Goal: Task Accomplishment & Management: Manage account settings

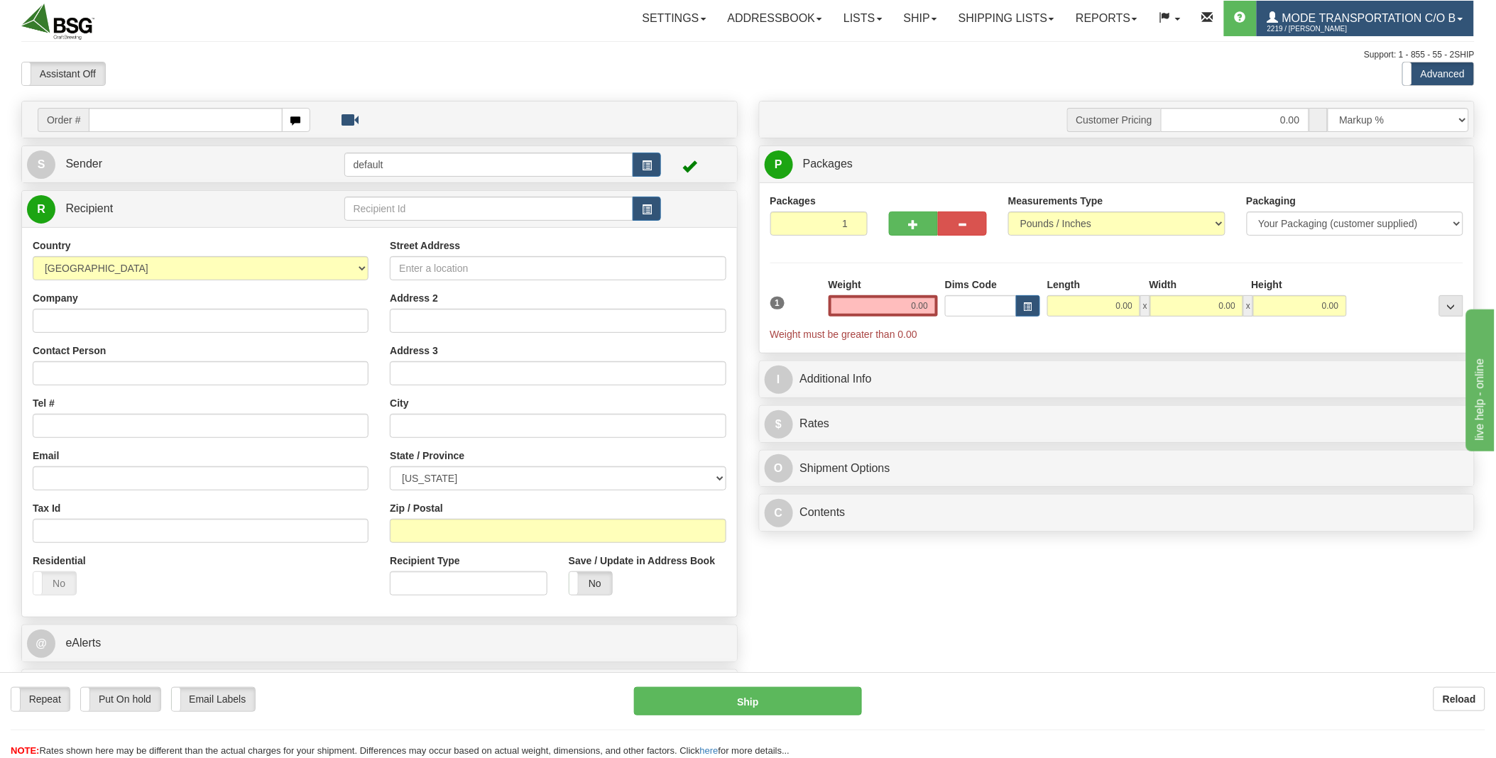
click at [1464, 17] on link "Mode Transportation c/o B 2219 / [PERSON_NAME]" at bounding box center [1365, 19] width 217 height 36
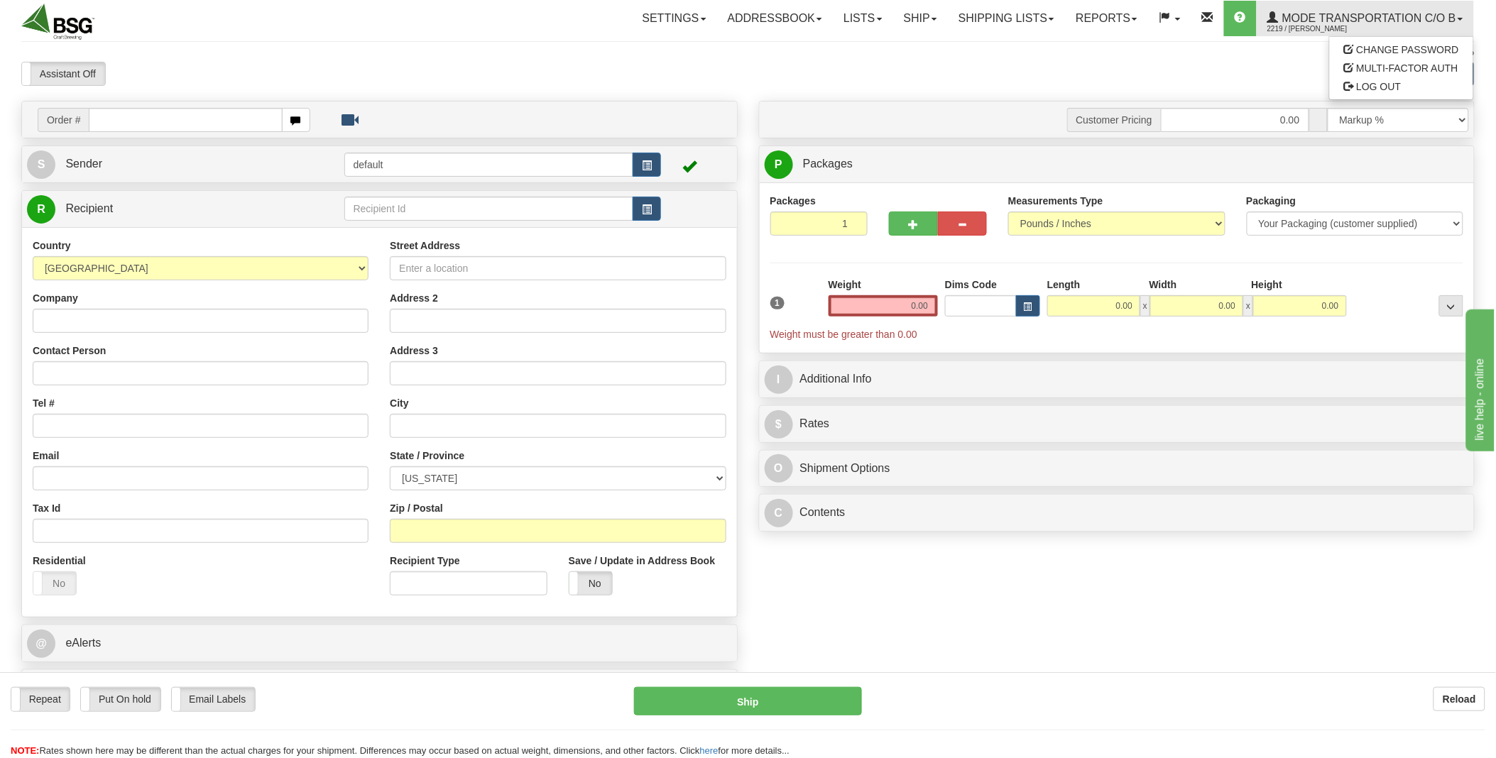
click at [1262, 69] on div "Assistant On Assistant Off Do a return Do a return Previous Next Standard Advan…" at bounding box center [748, 74] width 1475 height 24
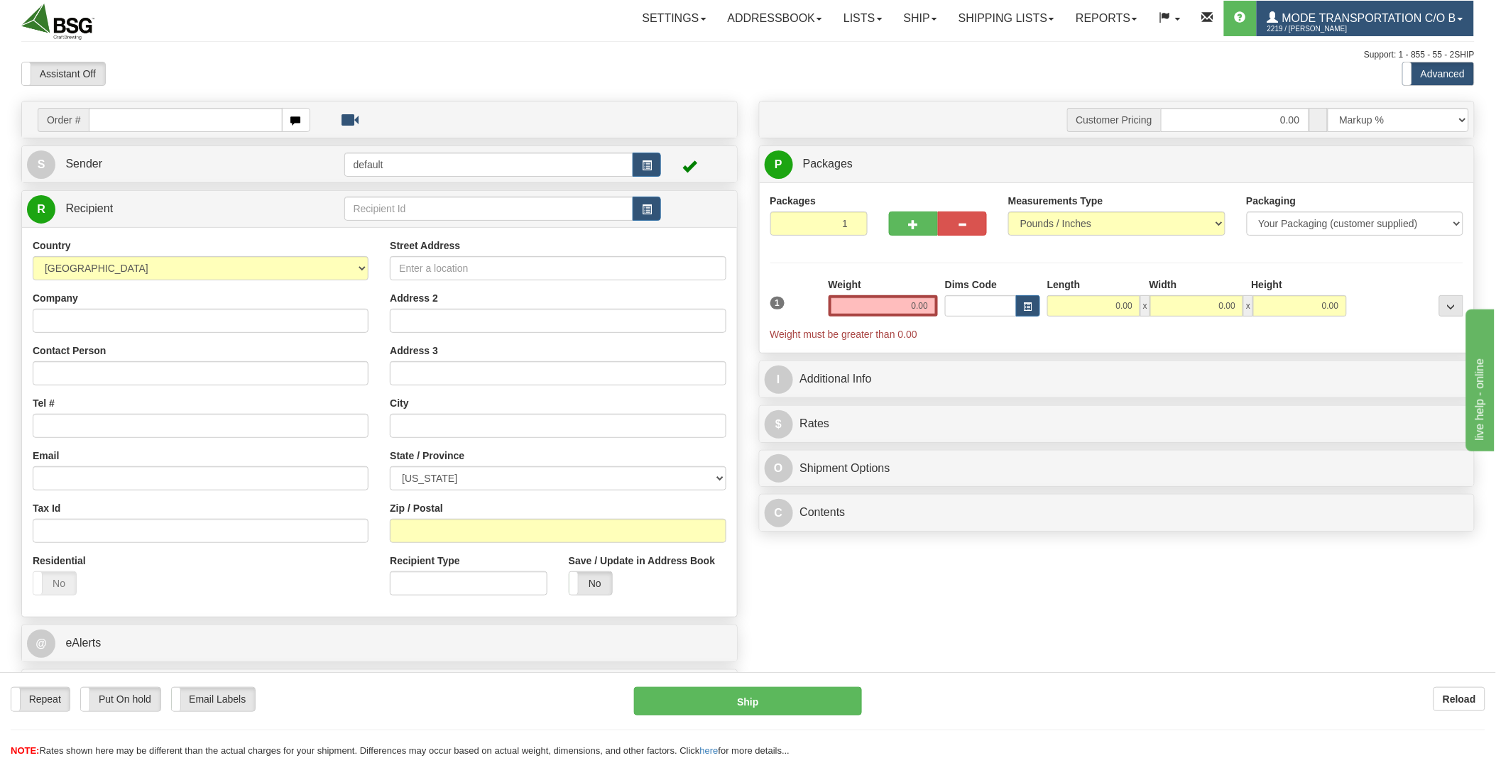
click at [1339, 13] on span "Mode Transportation c/o B" at bounding box center [1368, 18] width 178 height 12
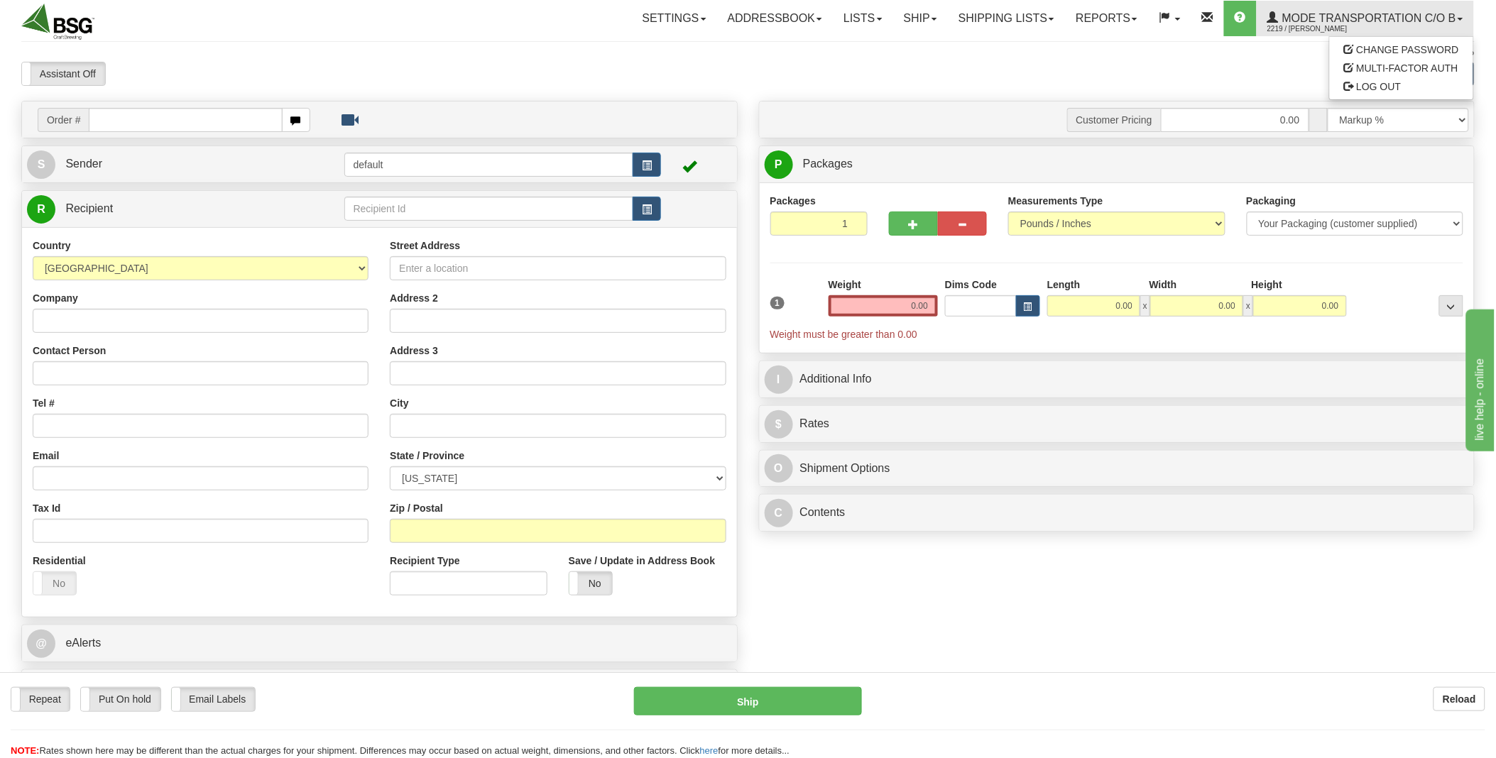
click at [1243, 66] on div "Assistant On Assistant Off Do a return Do a return Previous Next Standard Advan…" at bounding box center [748, 74] width 1475 height 24
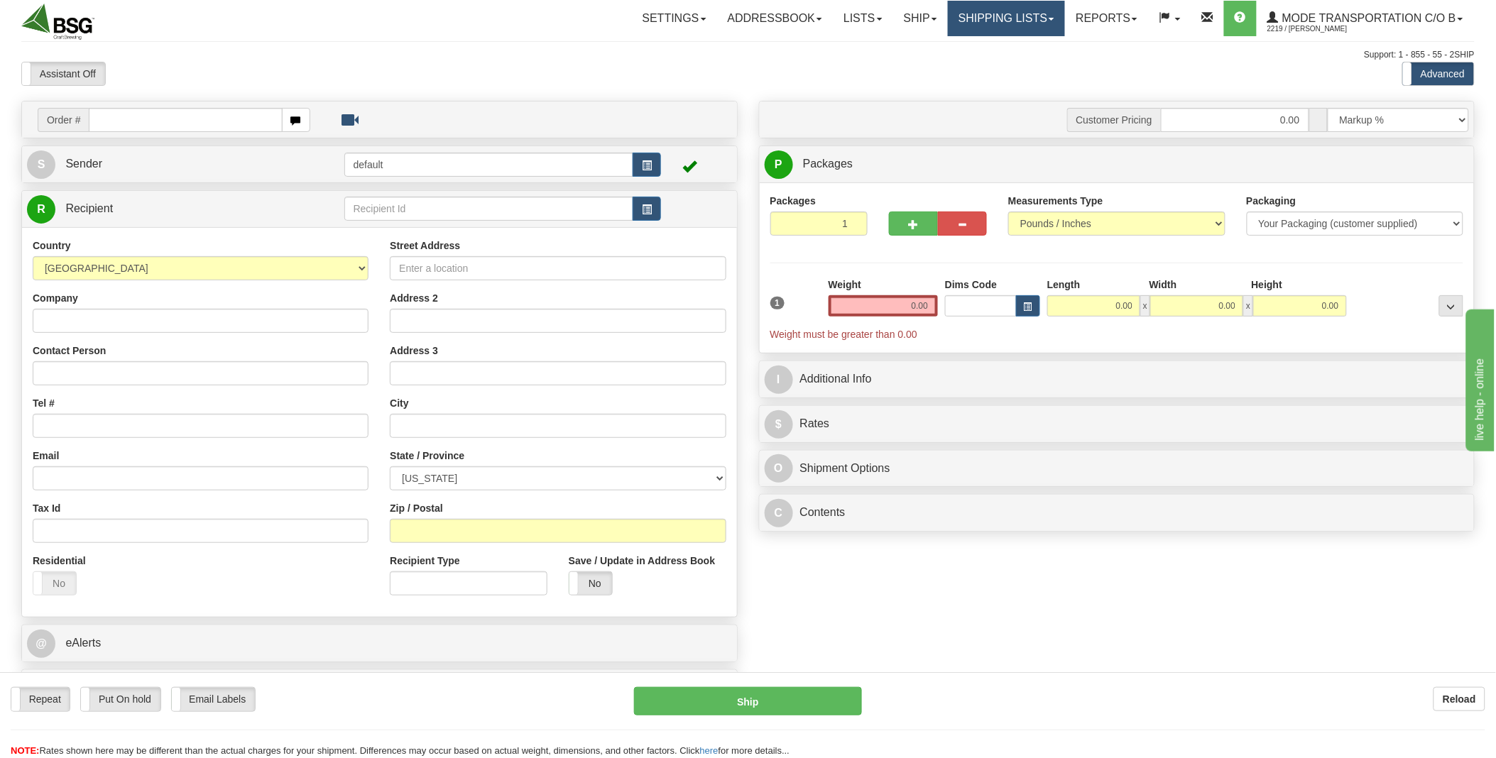
click at [983, 16] on link "Shipping lists" at bounding box center [1006, 19] width 117 height 36
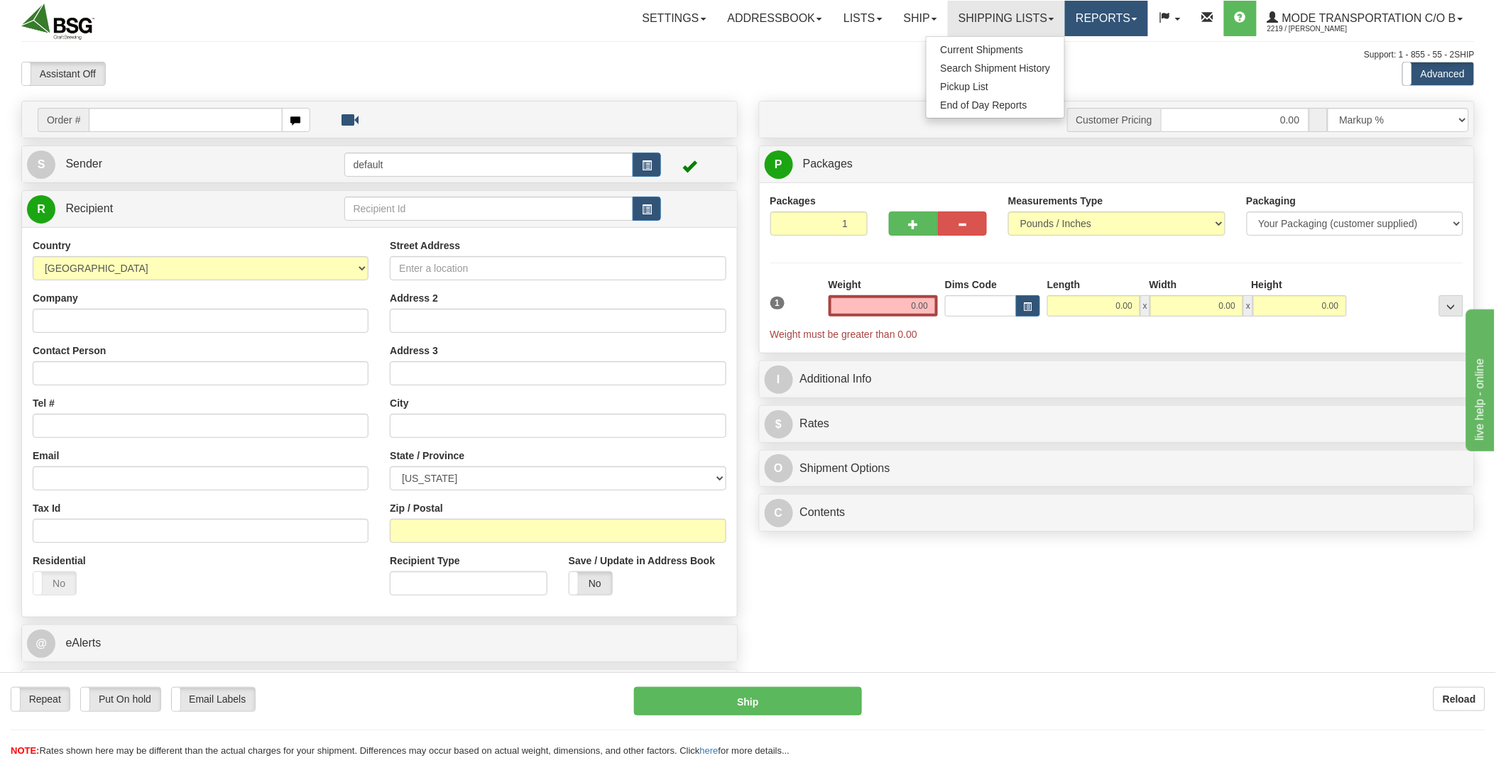
click at [1118, 26] on link "Reports" at bounding box center [1106, 19] width 83 height 36
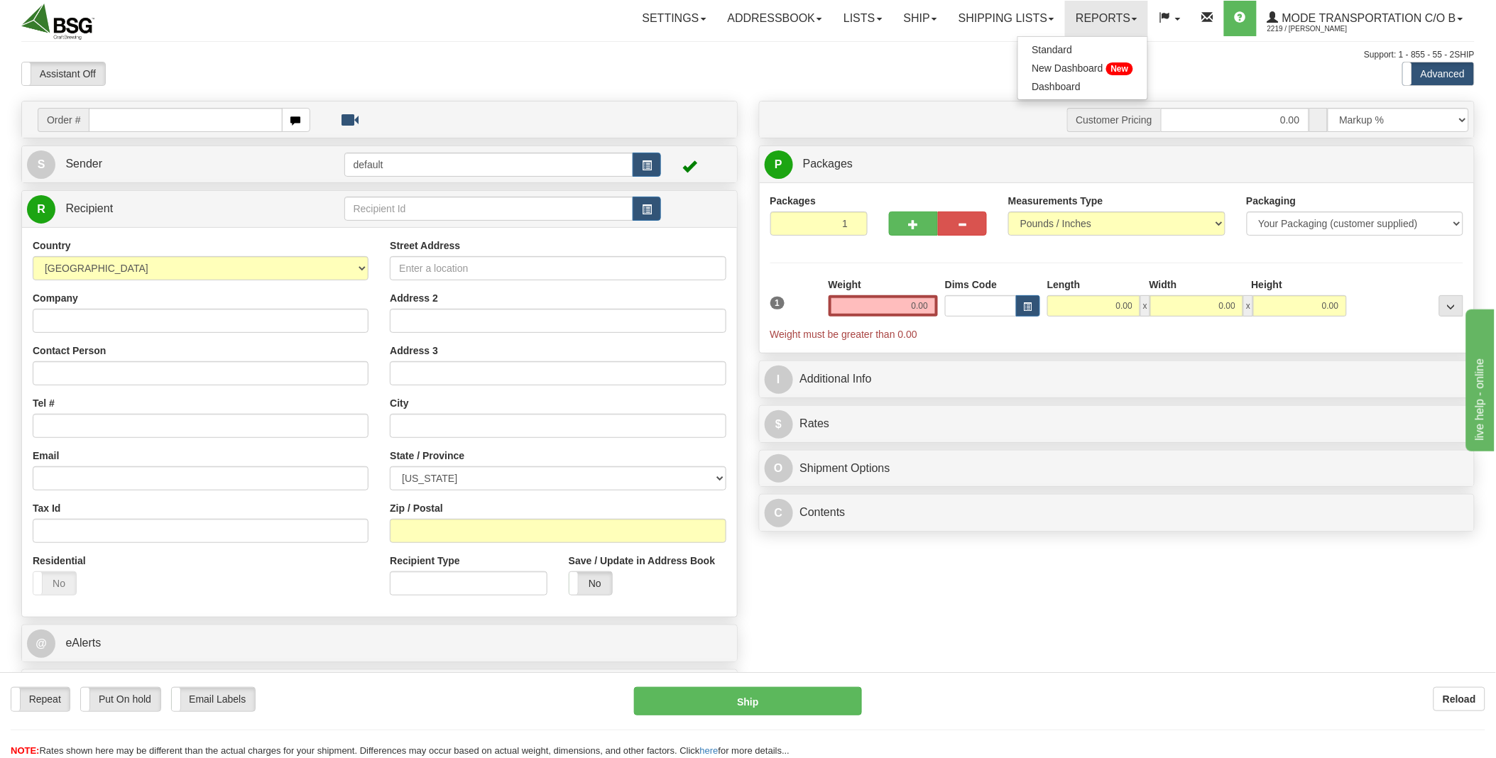
click at [1238, 74] on div "Assistant On Assistant Off Do a return Do a return Previous Next Standard Advan…" at bounding box center [748, 74] width 1475 height 24
click at [1176, 19] on link at bounding box center [1169, 19] width 43 height 36
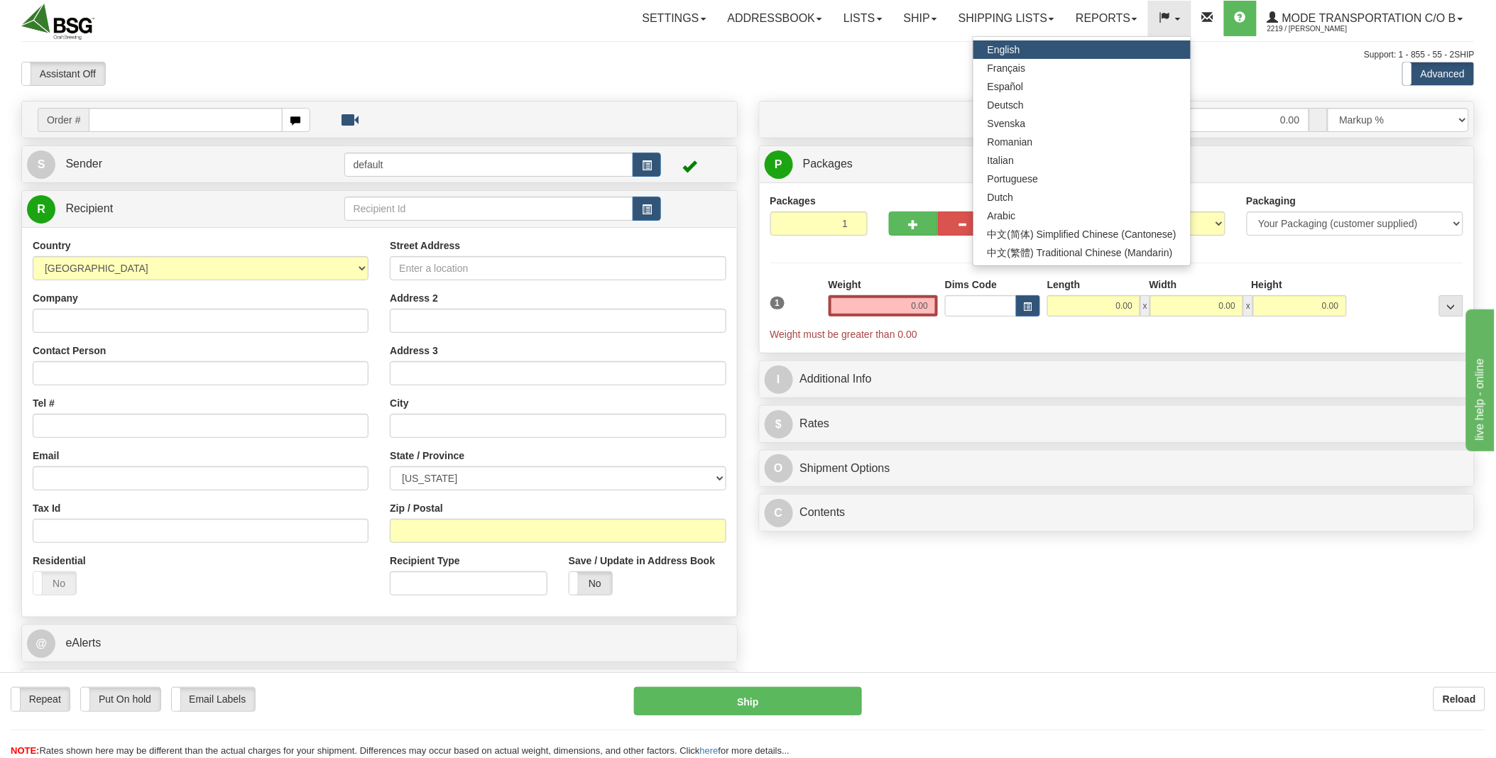
click at [1288, 72] on div "Assistant On Assistant Off Do a return Do a return Previous Next Standard Advan…" at bounding box center [748, 74] width 1475 height 24
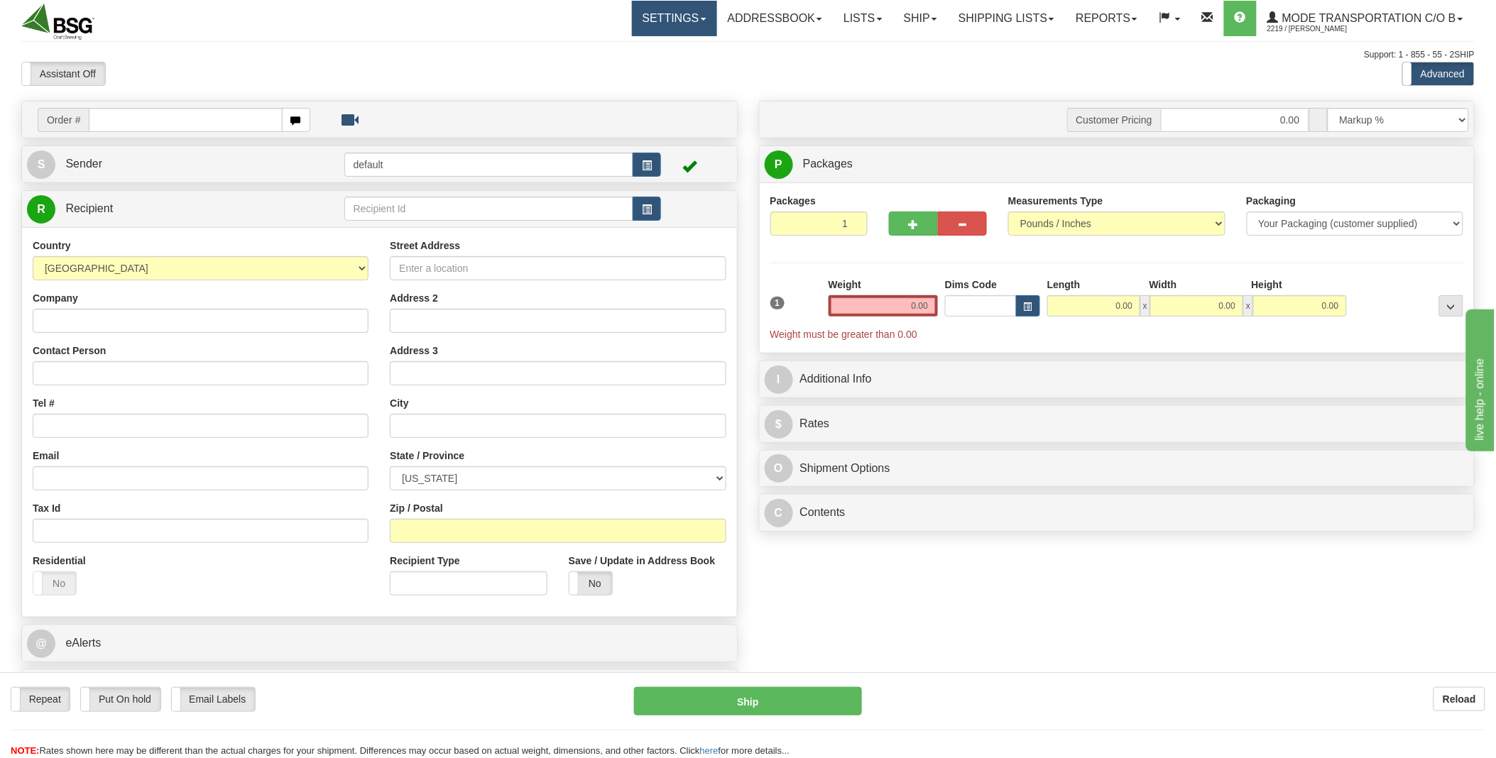
click at [642, 18] on link "Settings" at bounding box center [674, 19] width 85 height 36
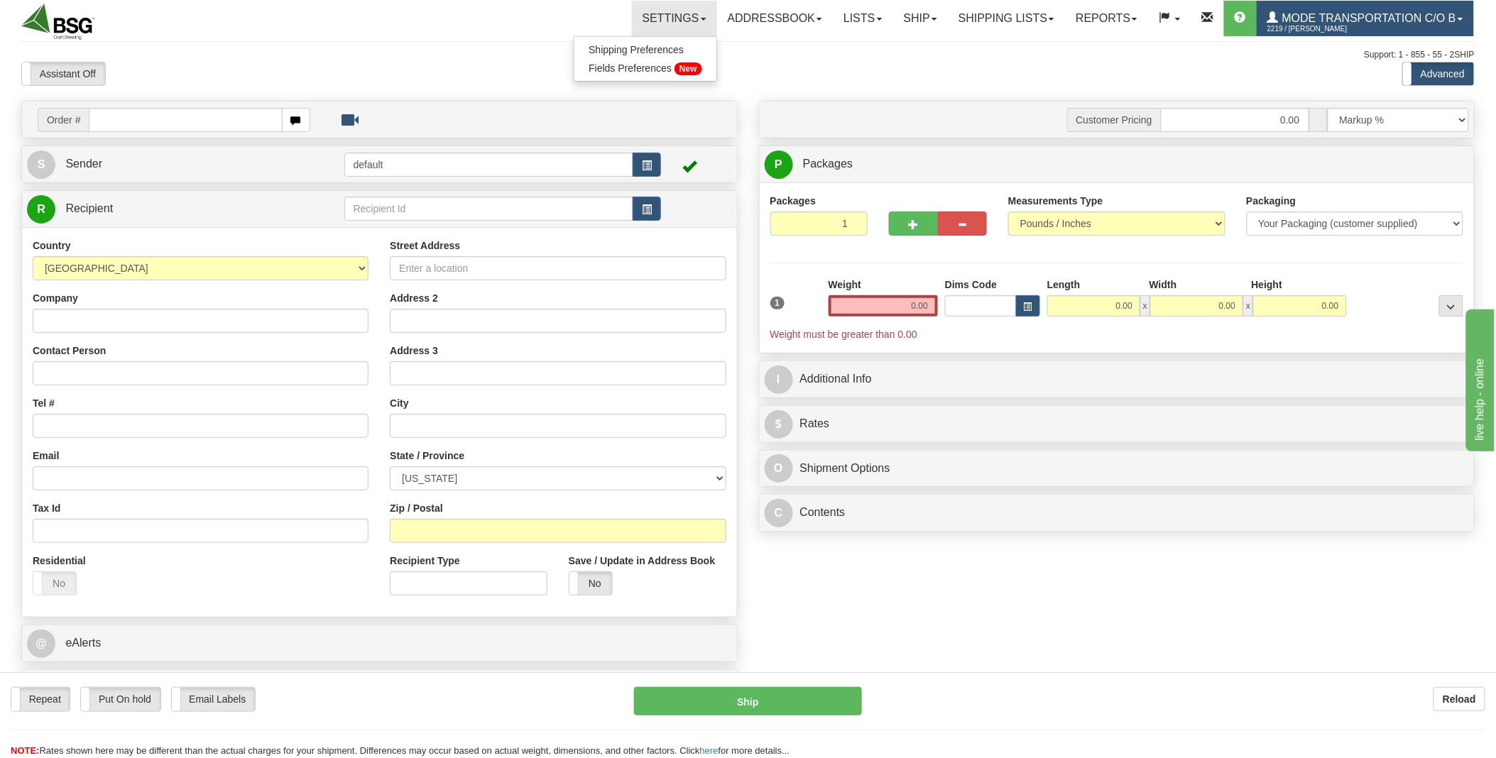
click at [1343, 29] on span "2219 / [PERSON_NAME]" at bounding box center [1321, 29] width 107 height 14
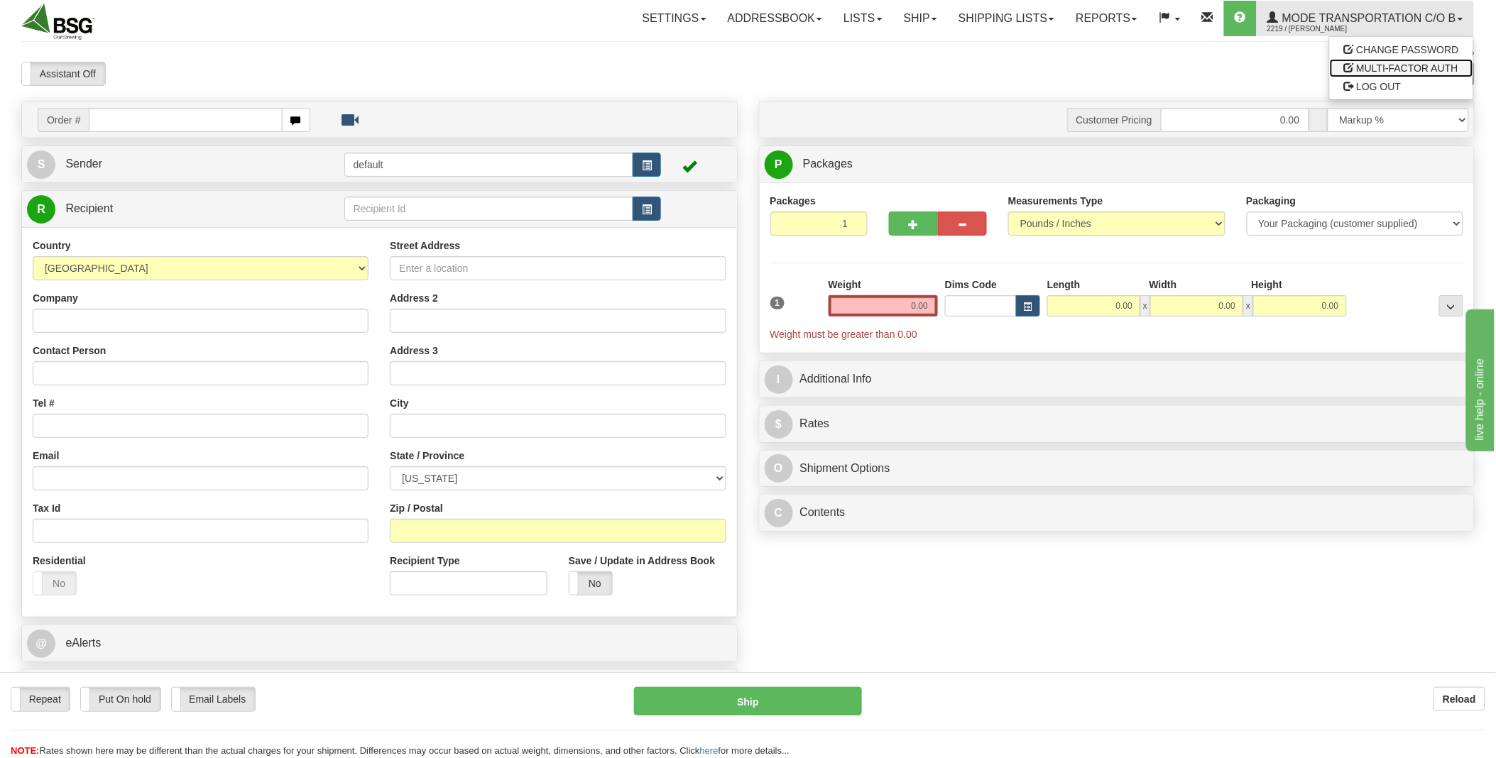
click at [1385, 66] on span "MULTI-FACTOR AUTH" at bounding box center [1408, 67] width 102 height 11
